Goal: Complete application form: Complete application form

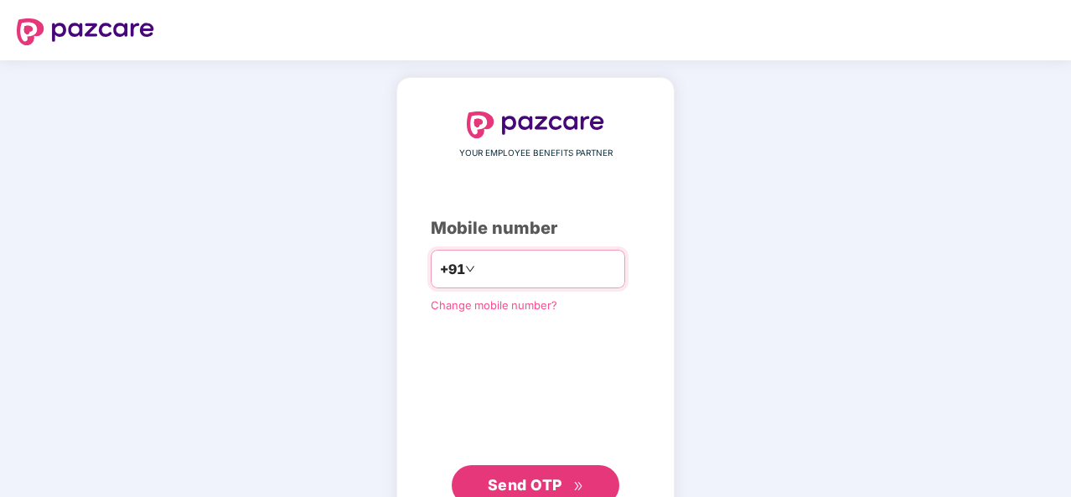
type input "**********"
click at [511, 481] on span "Send OTP" at bounding box center [525, 485] width 75 height 18
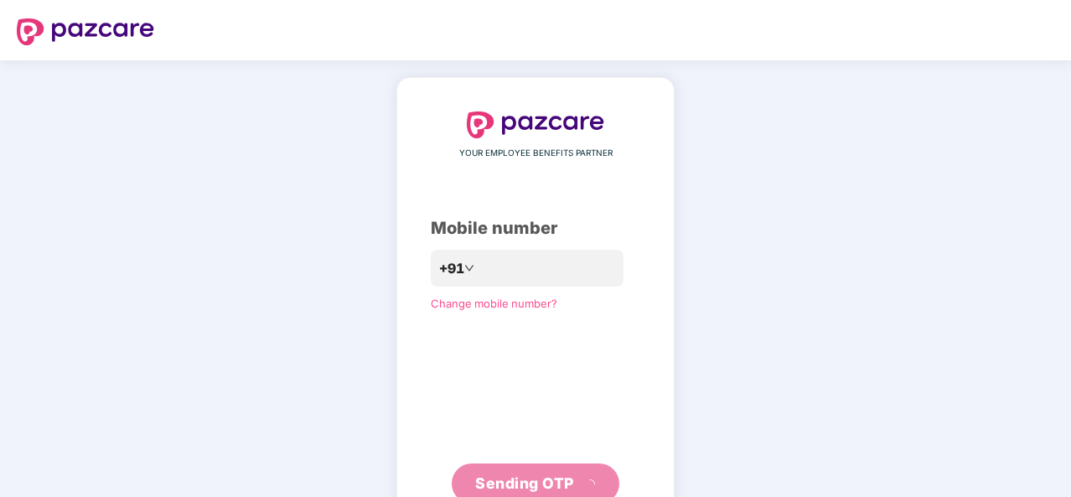
scroll to position [56, 0]
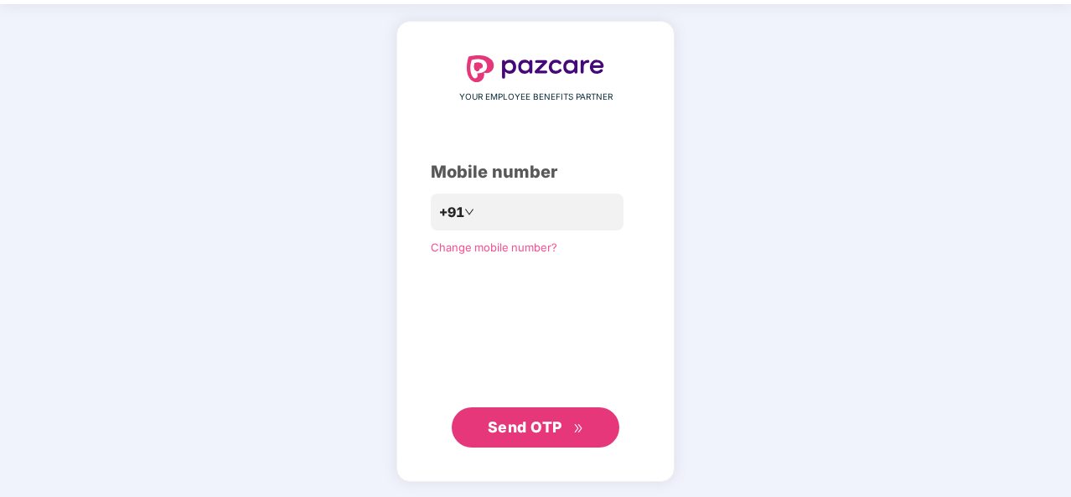
click at [545, 412] on button "Send OTP" at bounding box center [536, 427] width 168 height 40
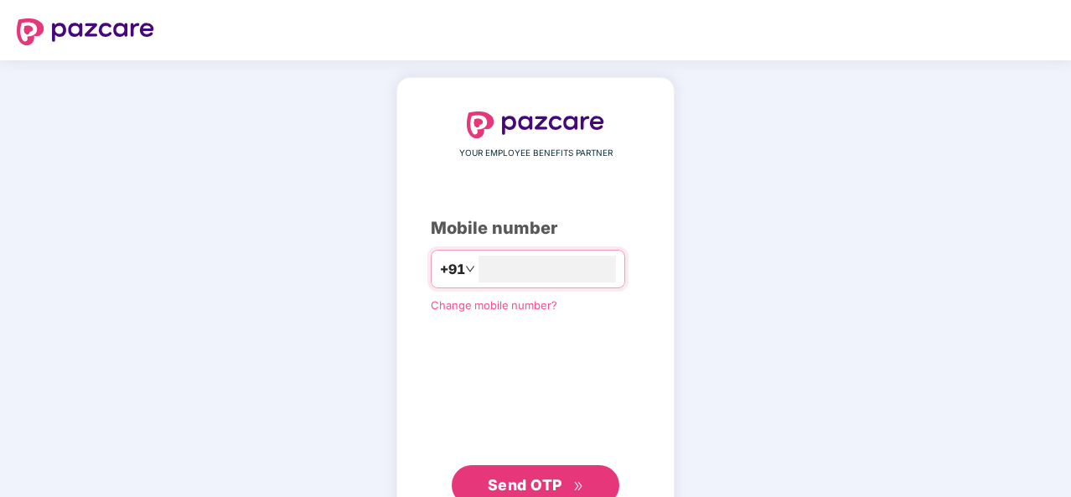
click at [476, 302] on span "Change mobile number?" at bounding box center [494, 304] width 126 height 13
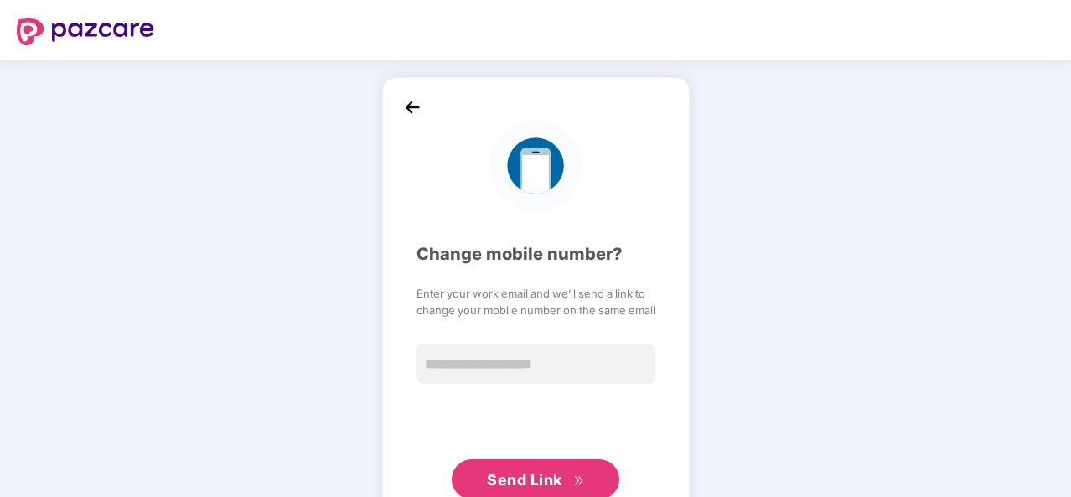
click at [409, 106] on img at bounding box center [412, 107] width 25 height 25
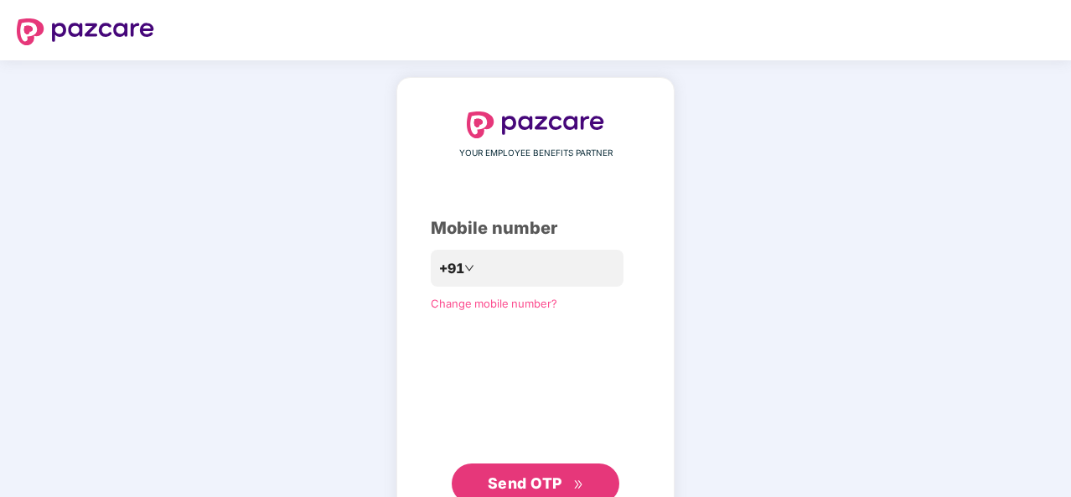
click at [512, 485] on span "Send OTP" at bounding box center [525, 483] width 75 height 18
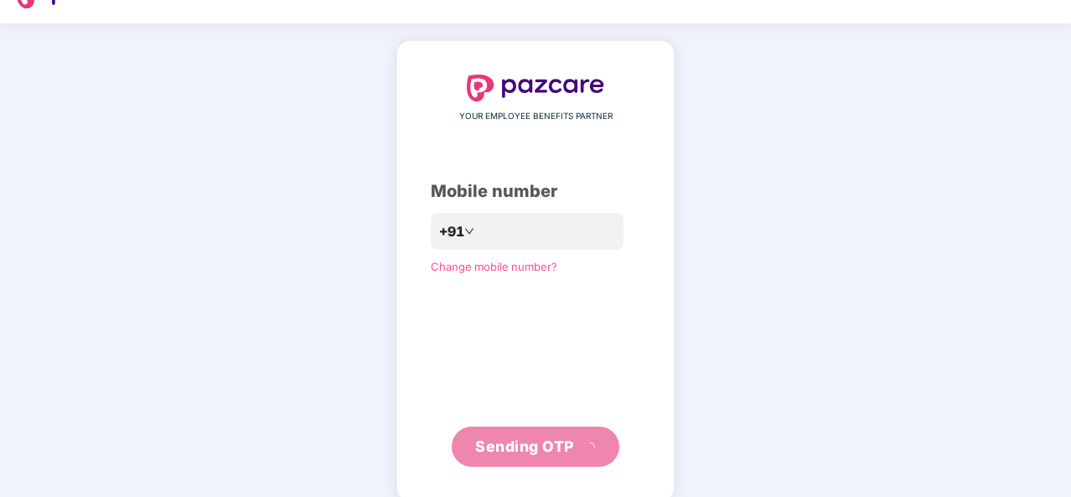
scroll to position [56, 0]
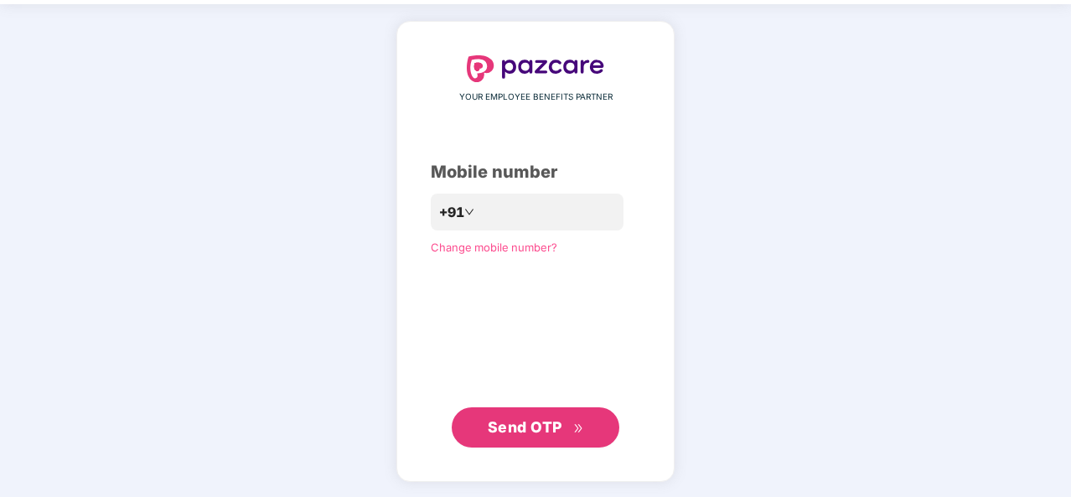
click at [518, 433] on span "Send OTP" at bounding box center [525, 427] width 75 height 18
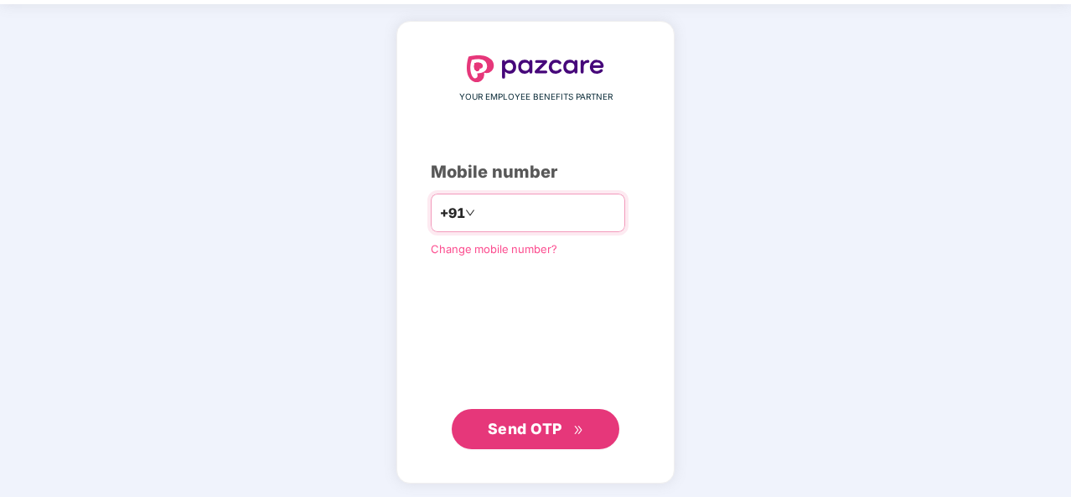
drag, startPoint x: 567, startPoint y: 214, endPoint x: 462, endPoint y: 220, distance: 105.8
click at [478, 220] on input "**********" at bounding box center [546, 212] width 137 height 27
click at [539, 222] on input "**********" at bounding box center [546, 212] width 137 height 27
click at [551, 213] on input "**********" at bounding box center [546, 212] width 137 height 27
type input "*"
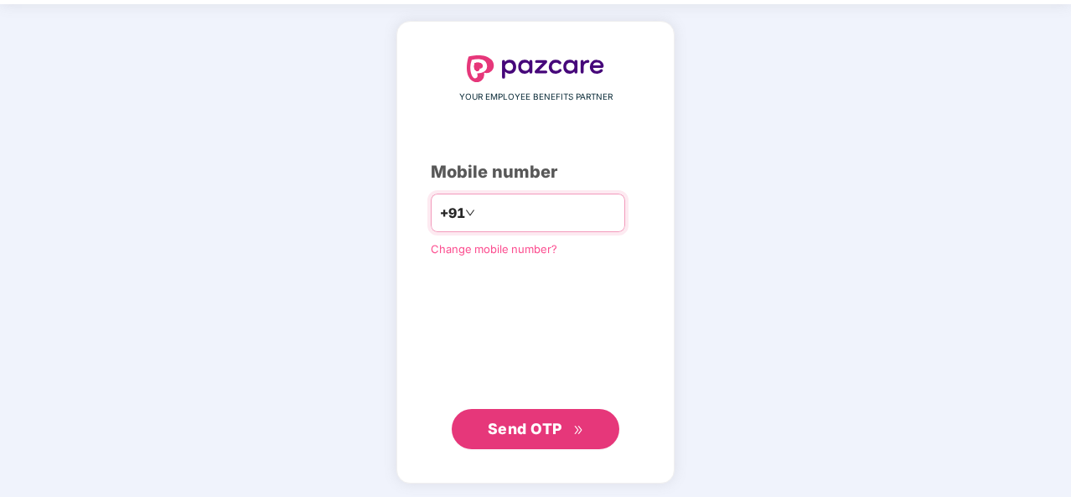
type input "**********"
click at [529, 423] on span "Send OTP" at bounding box center [525, 429] width 75 height 18
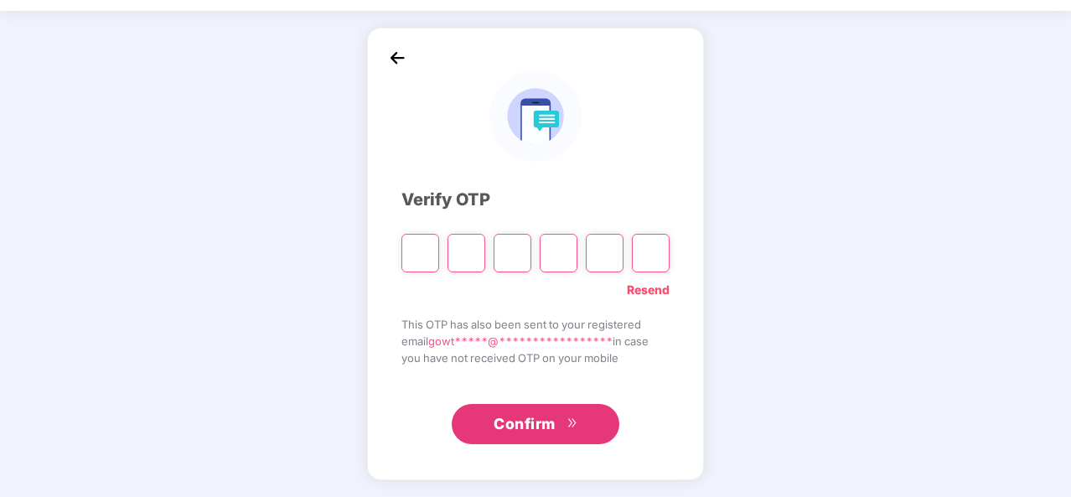
scroll to position [49, 0]
type input "*"
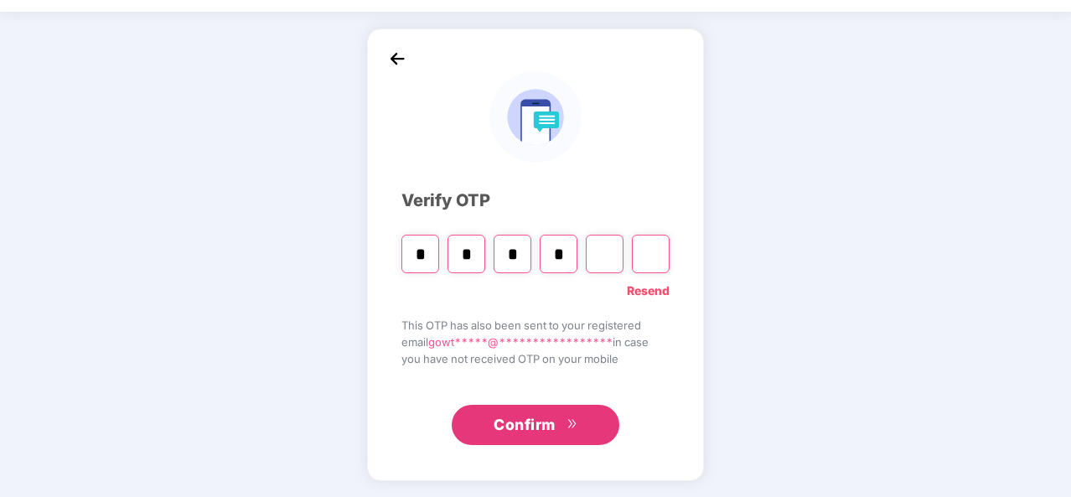
type input "*"
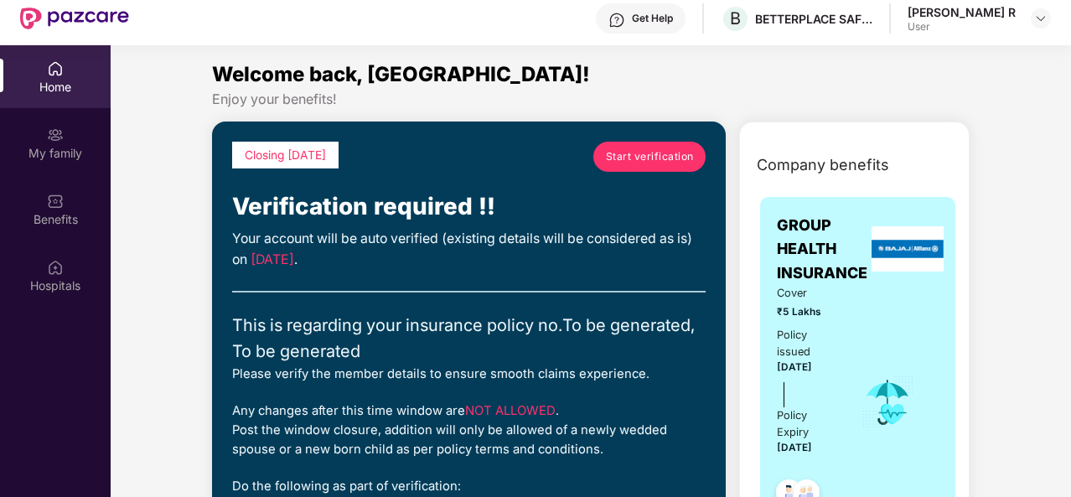
click at [764, 95] on div "Enjoy your benefits!" at bounding box center [590, 99] width 757 height 18
click at [662, 155] on span "Start verification" at bounding box center [650, 156] width 88 height 16
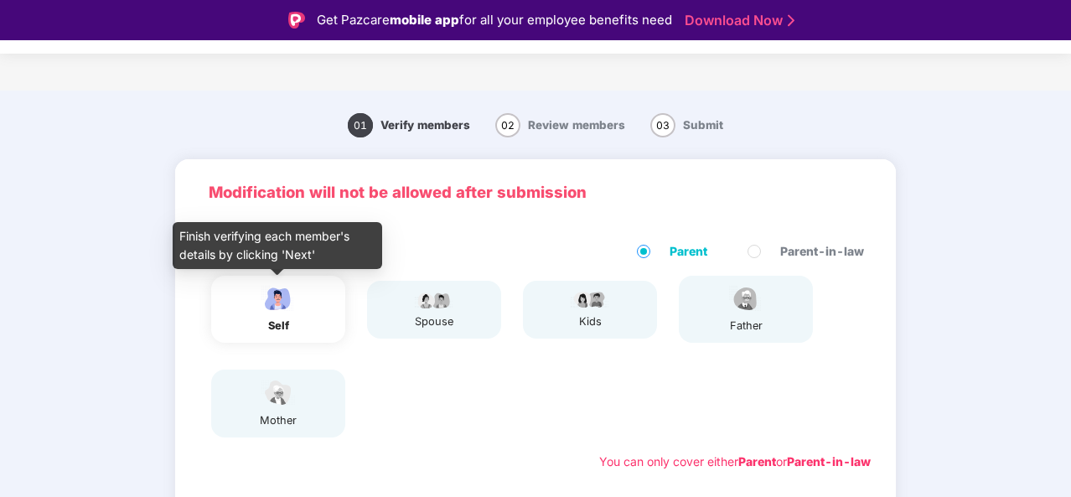
click at [276, 312] on img at bounding box center [278, 298] width 42 height 29
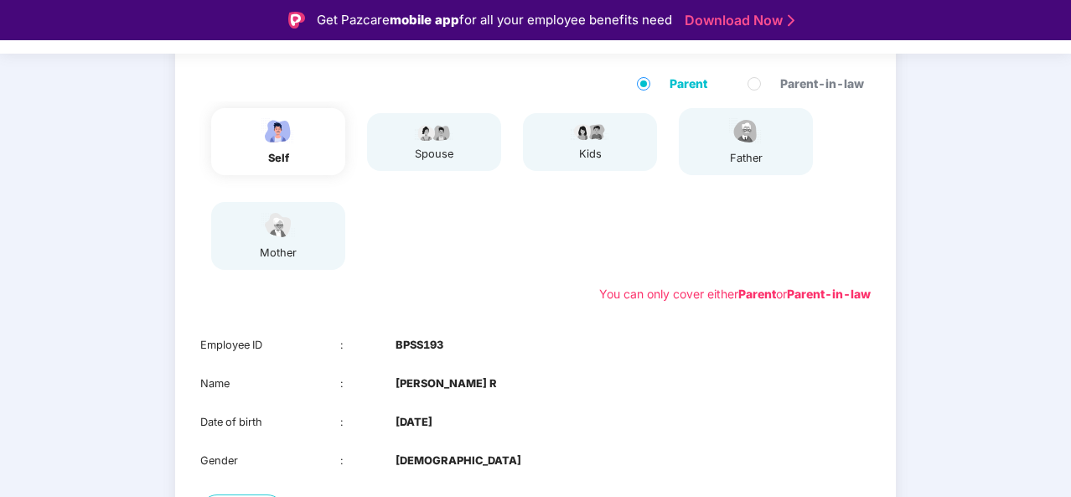
scroll to position [302, 0]
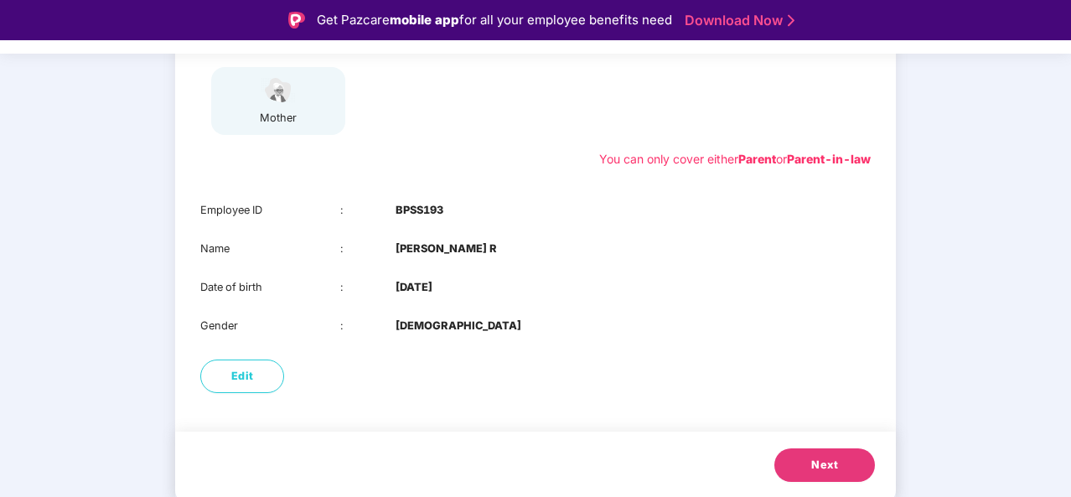
click at [798, 467] on button "Next" at bounding box center [824, 465] width 101 height 34
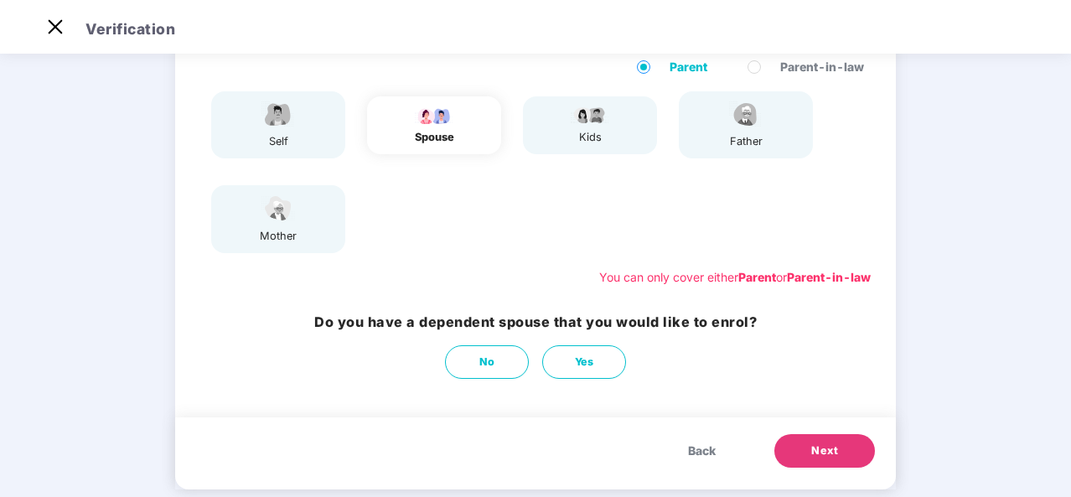
scroll to position [170, 0]
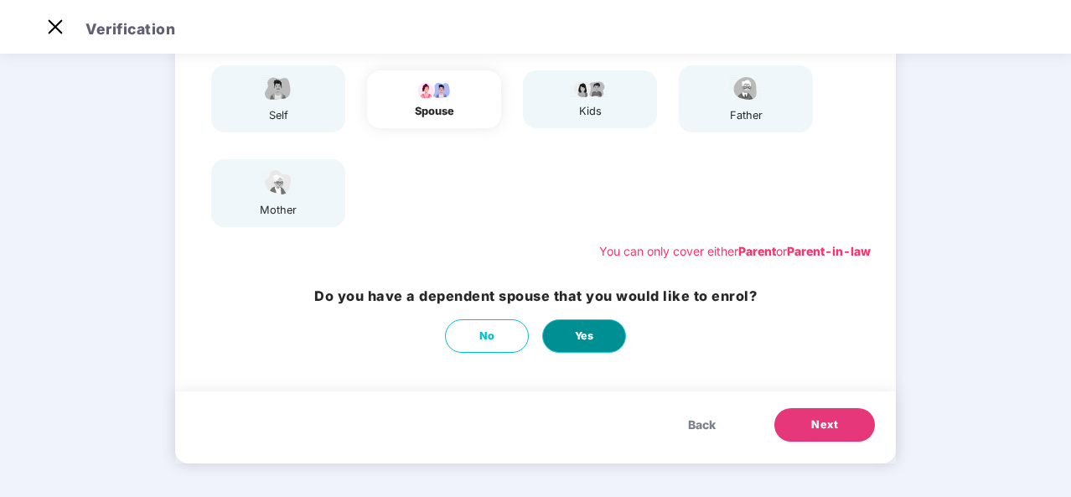
click at [587, 339] on span "Yes" at bounding box center [584, 336] width 19 height 17
select select "******"
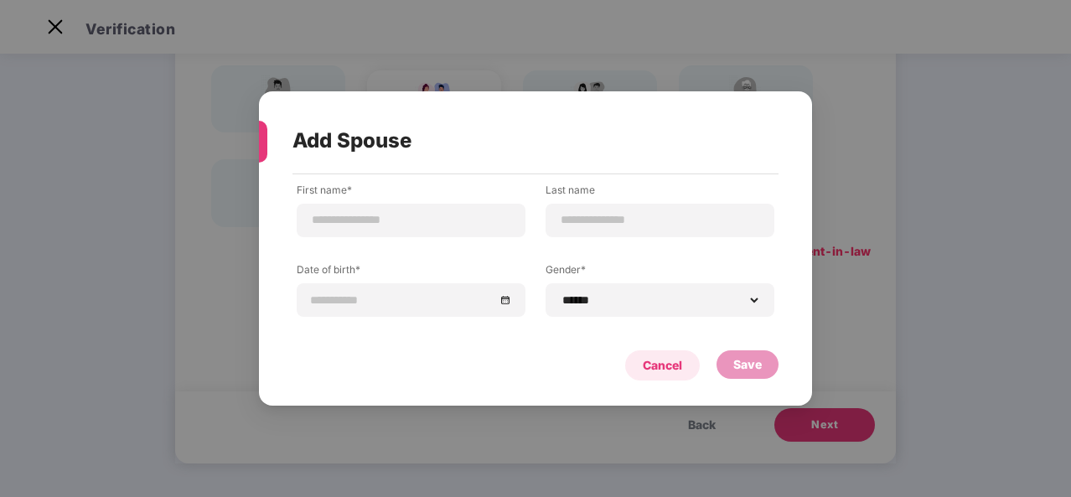
click at [650, 365] on div "Cancel" at bounding box center [662, 365] width 39 height 18
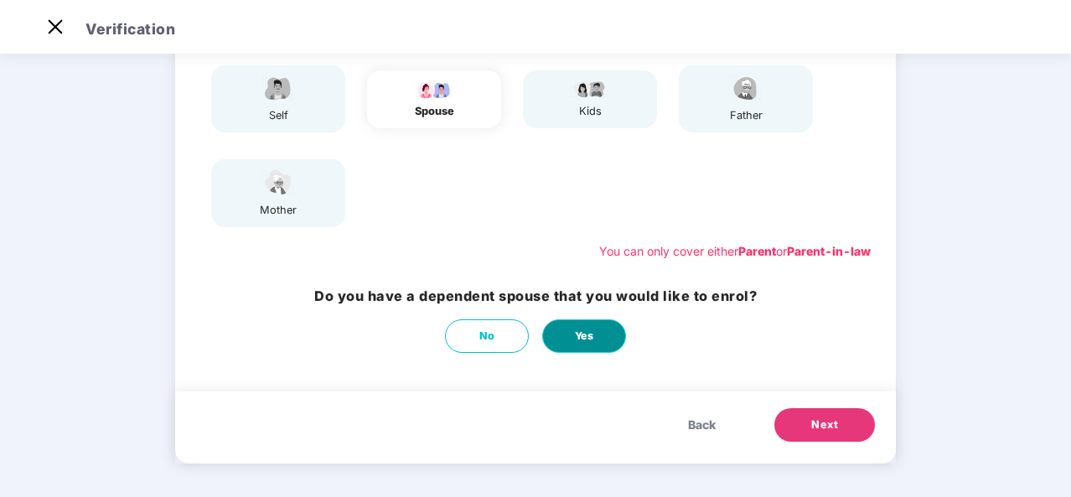
click at [570, 339] on button "Yes" at bounding box center [584, 336] width 84 height 34
select select "******"
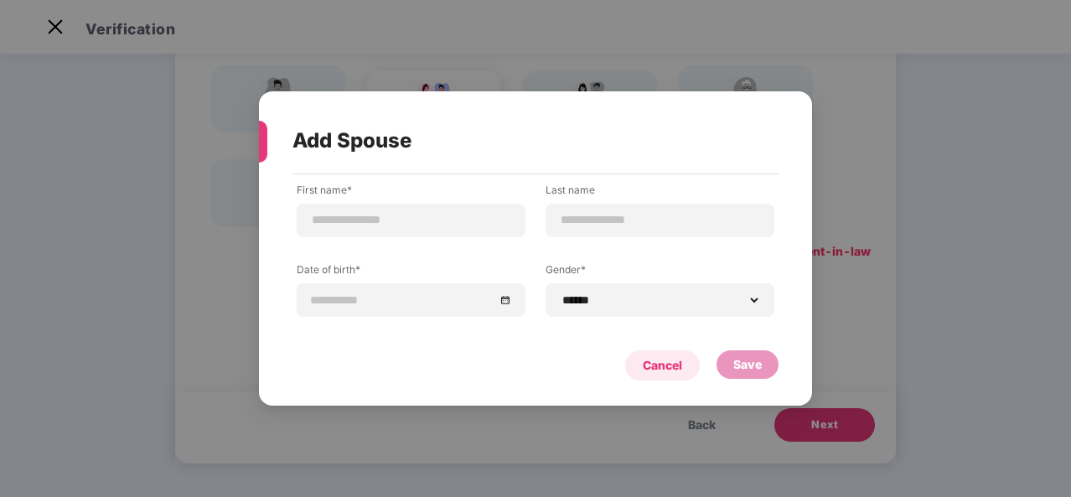
click at [662, 369] on div "Cancel" at bounding box center [662, 365] width 39 height 18
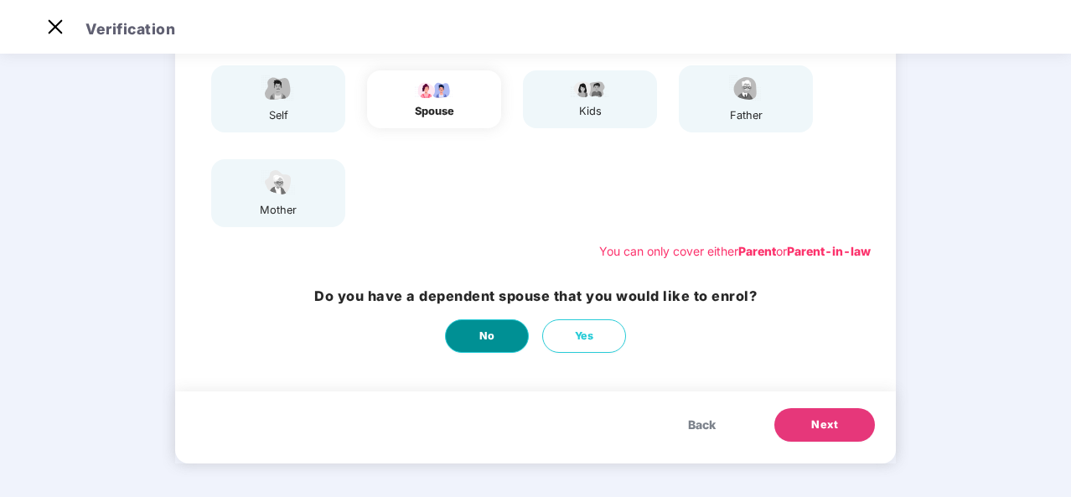
click at [479, 334] on span "No" at bounding box center [487, 336] width 16 height 17
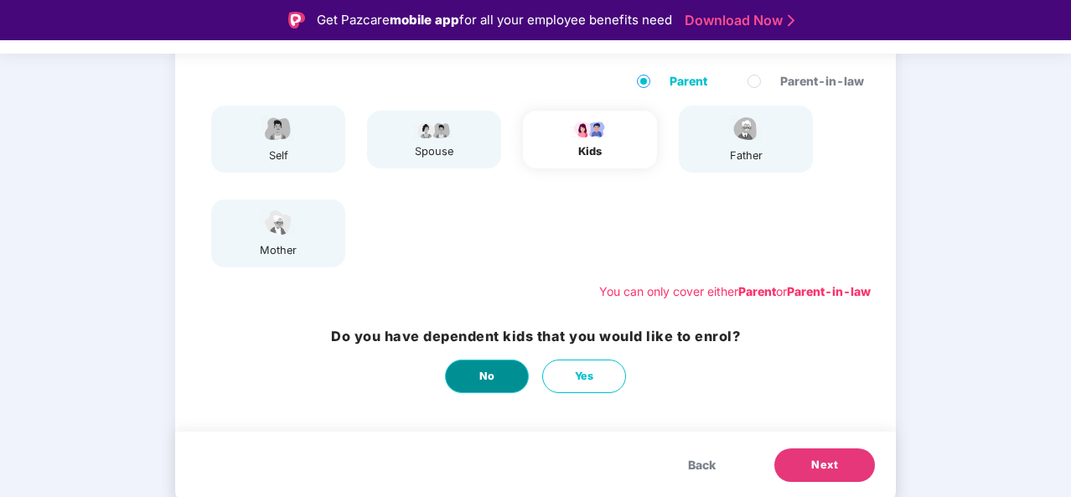
click at [480, 377] on span "No" at bounding box center [487, 376] width 16 height 17
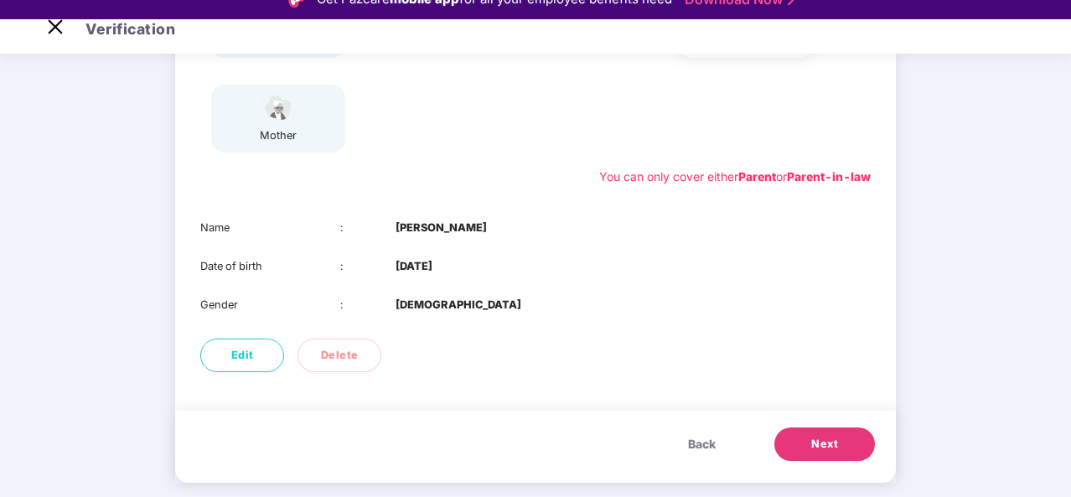
scroll to position [40, 0]
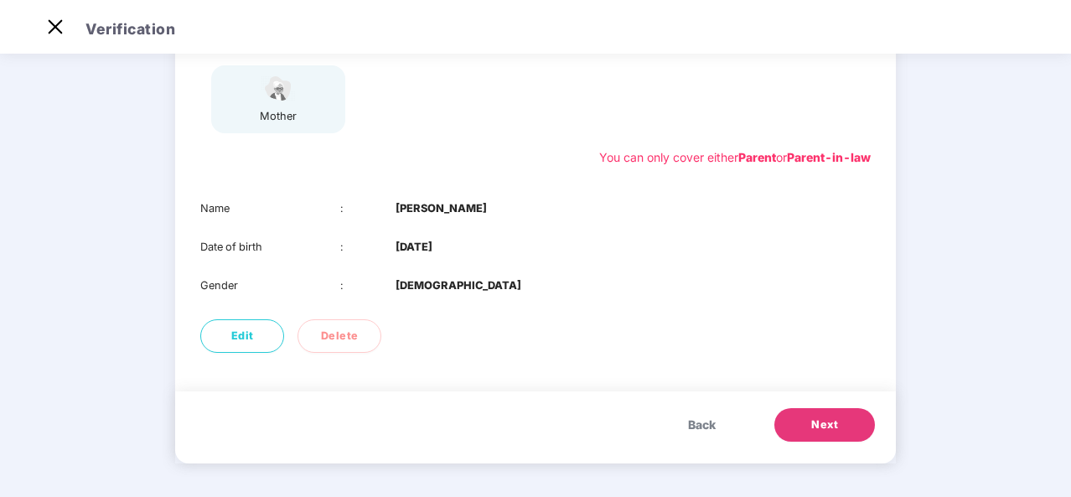
click at [808, 419] on button "Next" at bounding box center [824, 425] width 101 height 34
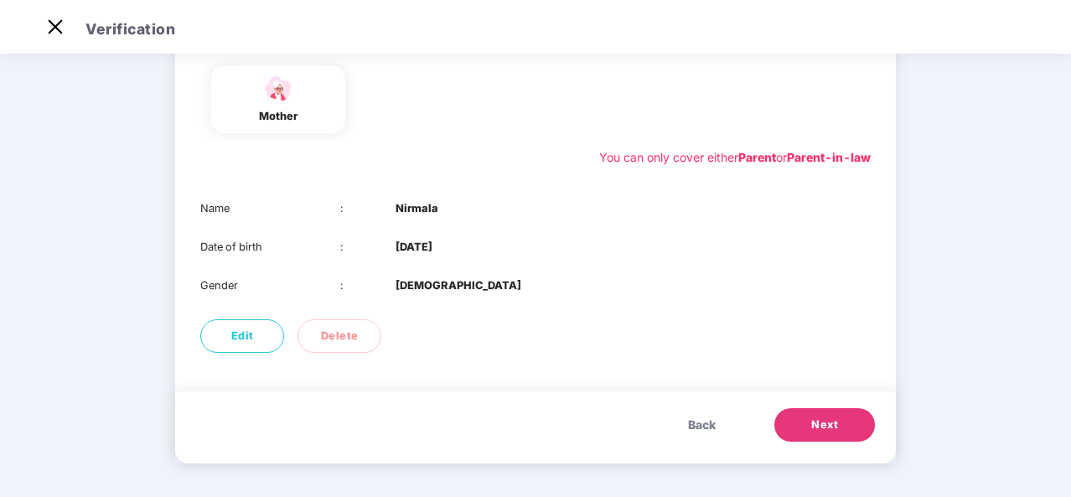
click at [825, 434] on button "Next" at bounding box center [824, 425] width 101 height 34
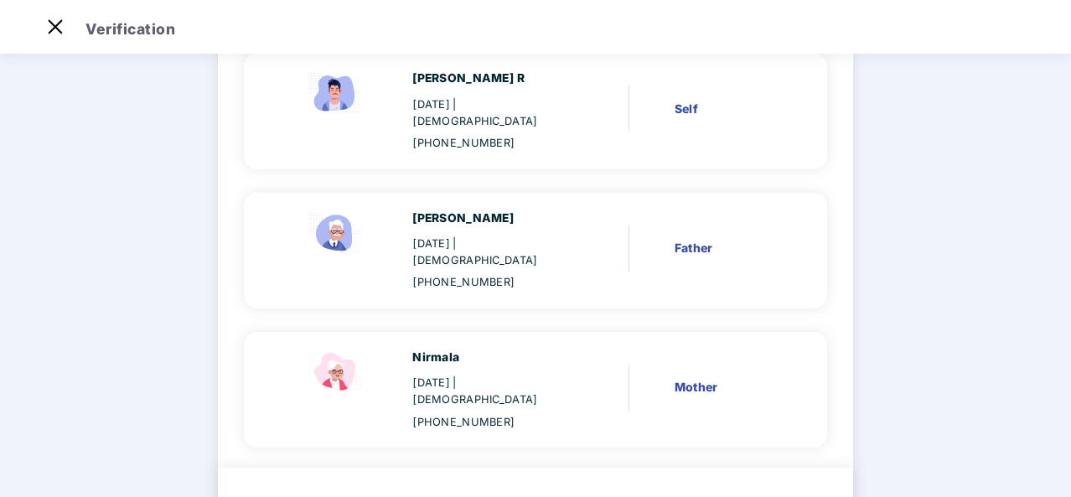
scroll to position [209, 0]
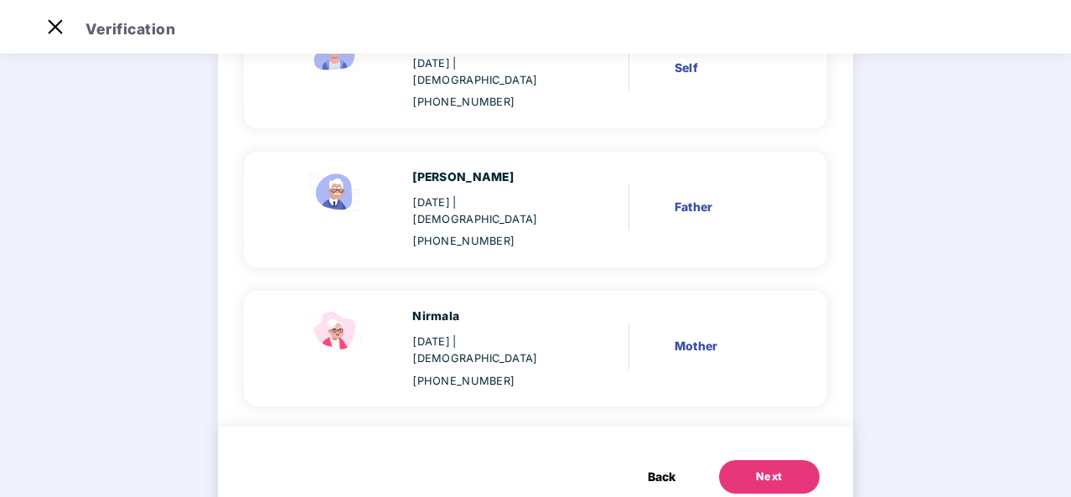
click at [772, 468] on div "Next" at bounding box center [769, 476] width 27 height 17
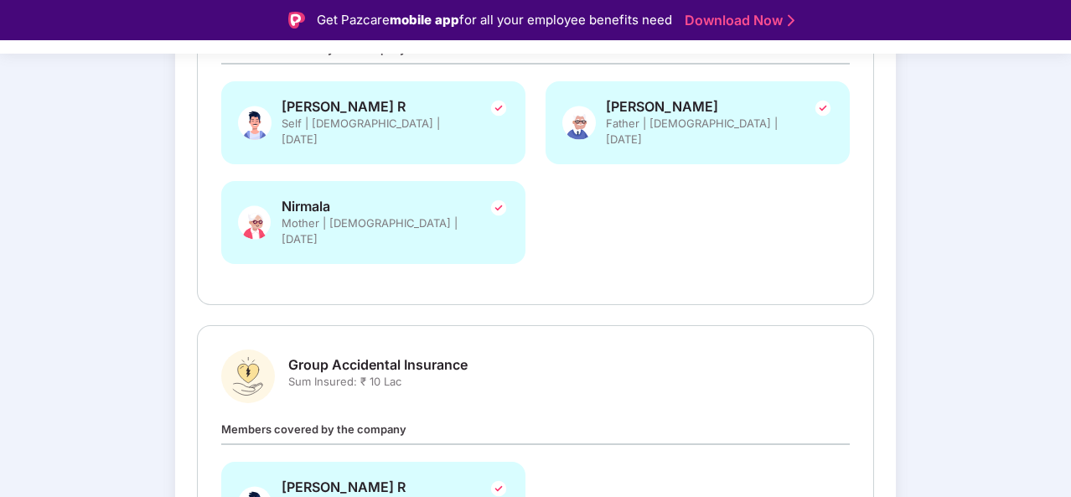
scroll to position [478, 0]
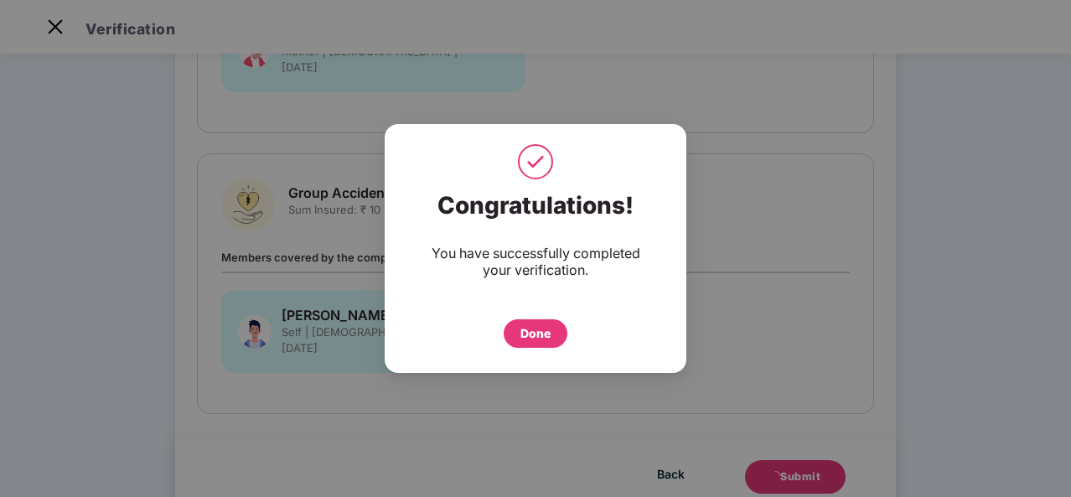
click at [539, 334] on div "Done" at bounding box center [535, 333] width 30 height 18
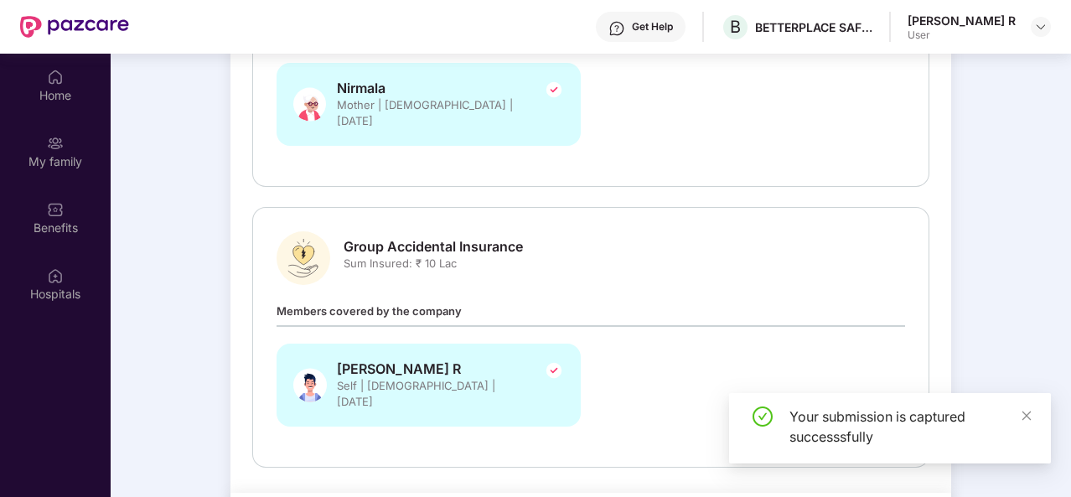
scroll to position [94, 0]
